Goal: Information Seeking & Learning: Learn about a topic

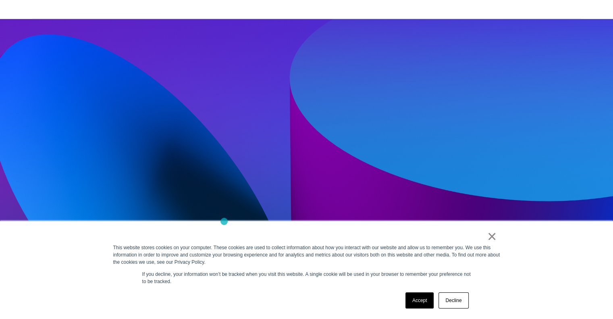
scroll to position [200, 0]
click at [454, 295] on link "Decline" at bounding box center [453, 300] width 30 height 16
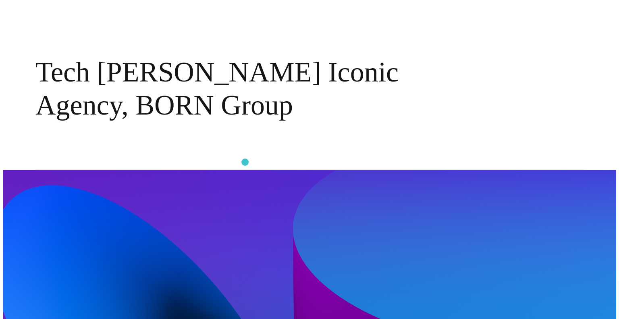
scroll to position [0, 0]
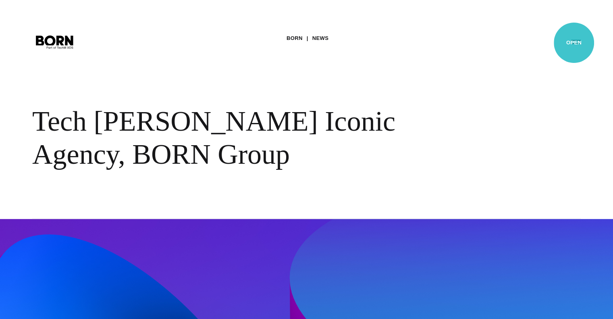
click at [574, 43] on button "Primary Menu" at bounding box center [575, 41] width 19 height 17
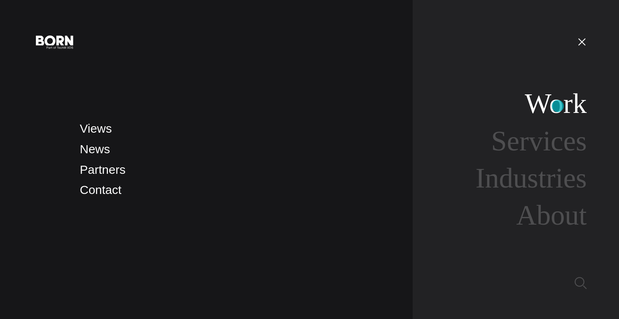
click at [557, 106] on link "Work" at bounding box center [555, 103] width 62 height 31
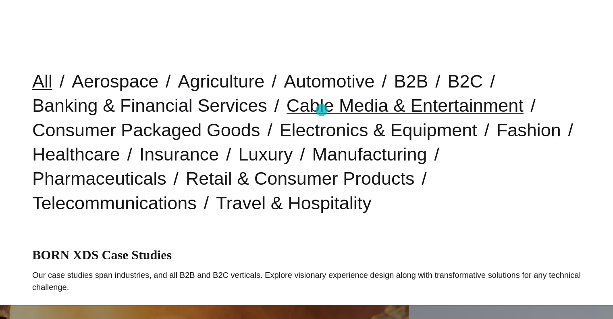
scroll to position [178, 0]
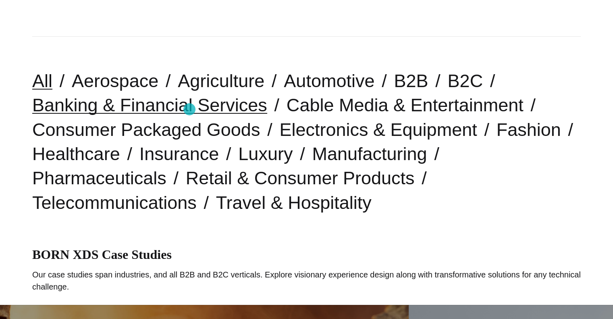
click at [189, 109] on link "Banking & Financial Services" at bounding box center [149, 105] width 235 height 21
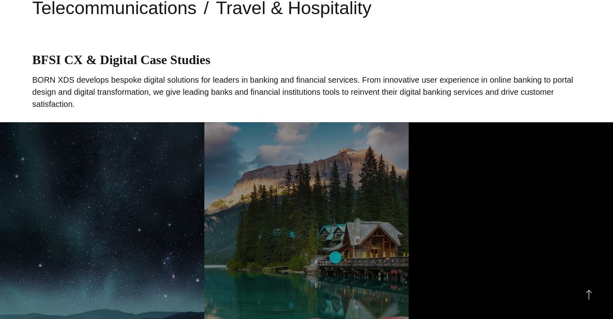
scroll to position [400, 0]
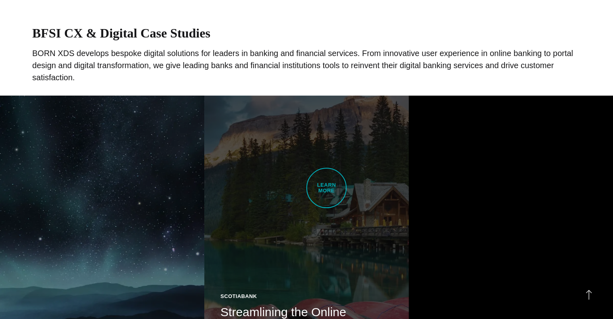
click at [325, 187] on link "Scotiabank Streamlining the Online Banking Experience To engage new and existin…" at bounding box center [306, 256] width 204 height 322
